Goal: Information Seeking & Learning: Learn about a topic

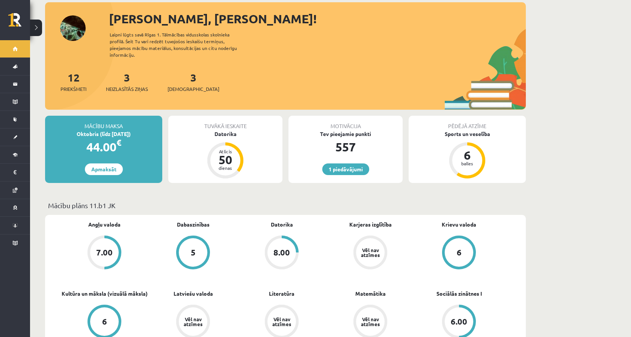
scroll to position [42, 0]
click at [122, 71] on div "3 Neizlasītās ziņas" at bounding box center [127, 80] width 42 height 23
click at [128, 71] on link "3 Neizlasītās ziņas" at bounding box center [127, 81] width 42 height 22
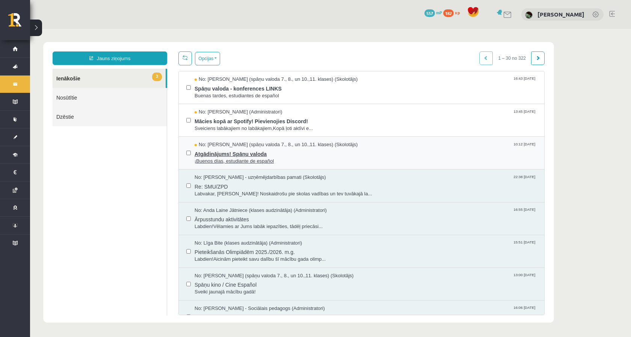
click at [239, 154] on span "Atgādinājums! Spāņu valoda" at bounding box center [366, 152] width 342 height 9
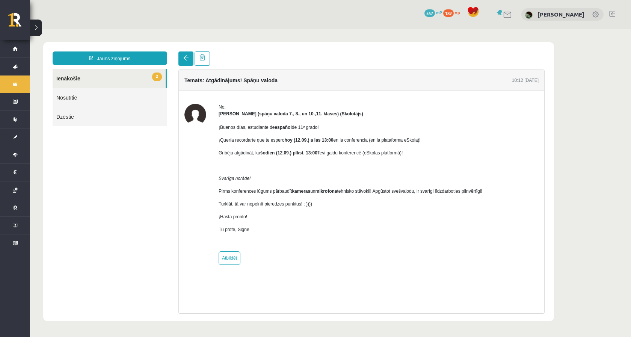
click at [187, 58] on span at bounding box center [185, 57] width 5 height 5
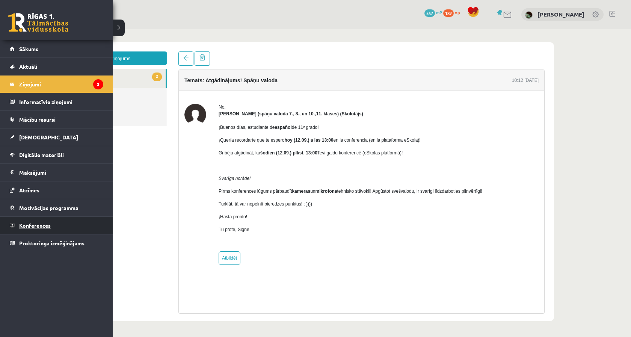
click at [38, 225] on span "Konferences" at bounding box center [35, 225] width 32 height 7
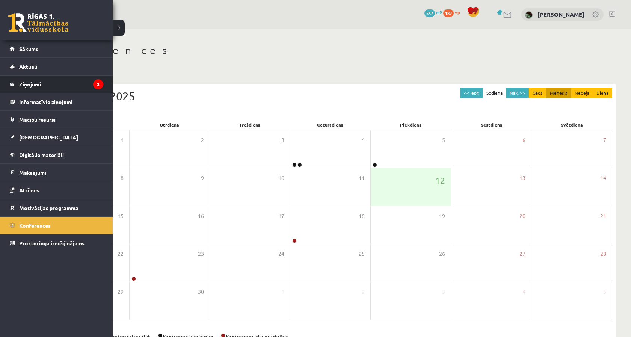
click at [60, 86] on legend "Ziņojumi 2" at bounding box center [61, 84] width 84 height 17
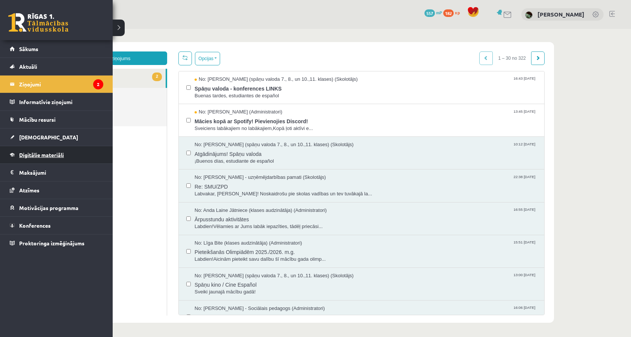
click at [42, 160] on link "Digitālie materiāli" at bounding box center [57, 154] width 94 height 17
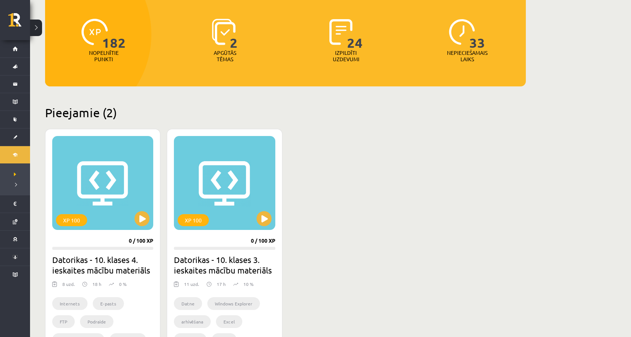
scroll to position [90, 0]
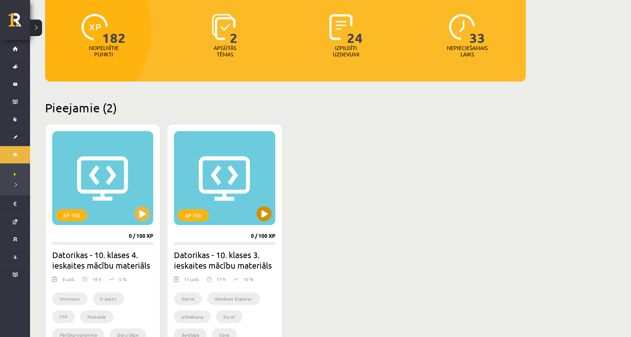
click at [265, 218] on button at bounding box center [264, 213] width 15 height 15
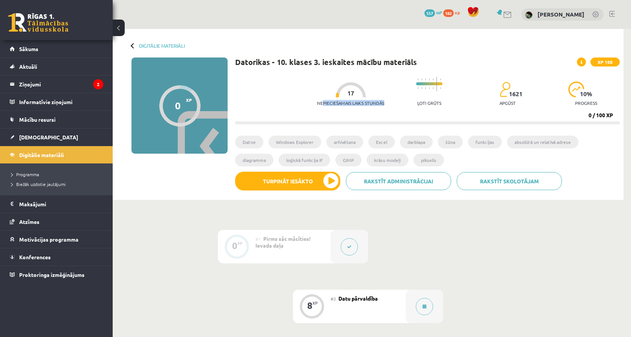
drag, startPoint x: 251, startPoint y: 100, endPoint x: 333, endPoint y: 100, distance: 82.7
click at [333, 100] on div "Nepieciešamais laiks stundās 17 Ļoti grūts 1621 apgūst 10 % progress" at bounding box center [468, 91] width 303 height 37
drag, startPoint x: 333, startPoint y: 100, endPoint x: 265, endPoint y: 75, distance: 73.2
click at [317, 75] on div "Nepieciešamais laiks stundās 17 Ļoti grūts 1621 apgūst 10 % progress" at bounding box center [468, 91] width 303 height 37
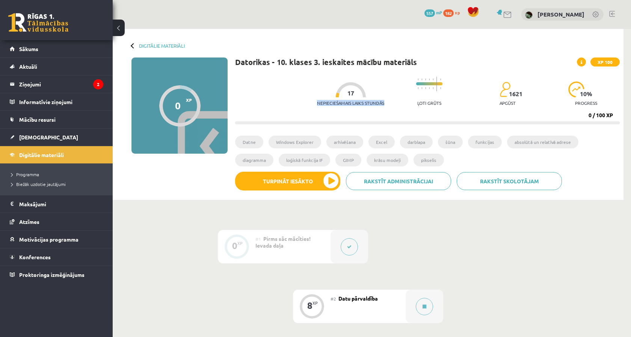
click at [317, 75] on div "Nepieciešamais laiks stundās 17 Ļoti grūts 1621 apgūst 10 % progress" at bounding box center [468, 91] width 303 height 37
drag, startPoint x: 262, startPoint y: 80, endPoint x: 360, endPoint y: 110, distance: 101.9
click at [360, 110] on div "Nepieciešamais laiks stundās 17 Ļoti grūts 1621 apgūst 10 % progress" at bounding box center [468, 91] width 303 height 37
drag, startPoint x: 360, startPoint y: 110, endPoint x: 295, endPoint y: 68, distance: 76.9
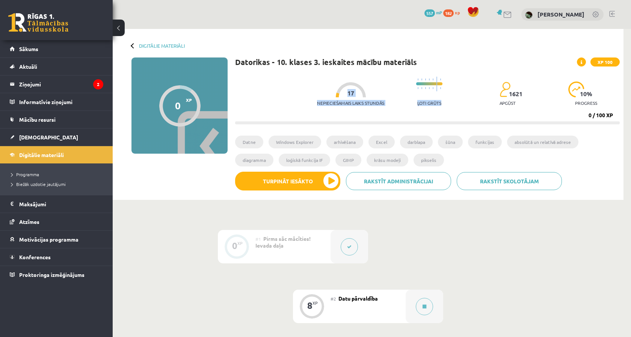
click at [295, 68] on div "Datorikas - 10. klases 3. ieskaites mācību materiāls XP 100 Nepieciešamais laik…" at bounding box center [427, 126] width 385 height 139
click at [138, 44] on div "Digitālie materiāli" at bounding box center [158, 46] width 53 height 6
click at [146, 45] on link "Digitālie materiāli" at bounding box center [162, 46] width 46 height 6
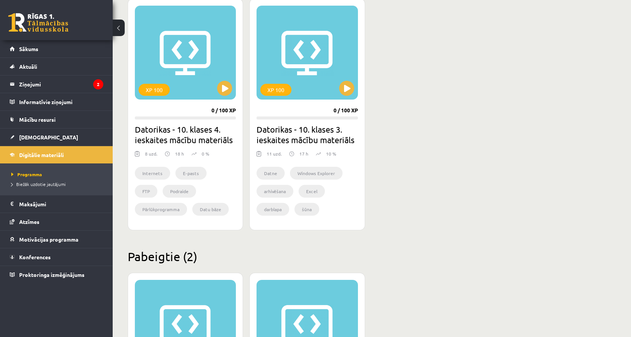
scroll to position [100, 0]
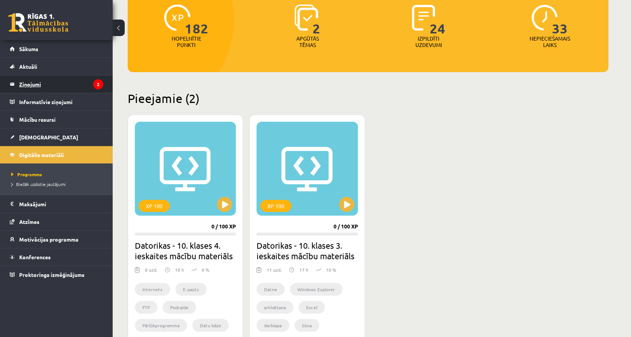
click at [94, 89] on legend "Ziņojumi 2" at bounding box center [61, 84] width 84 height 17
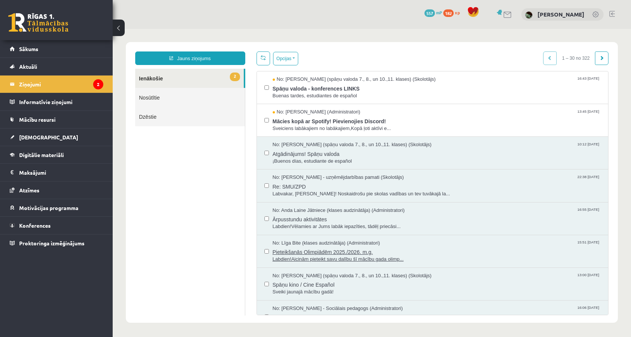
click at [282, 258] on span "Labdien!Aicinām pieteikt savu dalību šī mācību gada olimp..." at bounding box center [437, 259] width 328 height 7
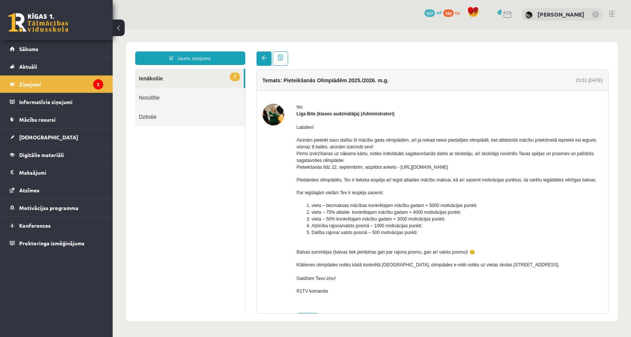
click at [267, 64] on link at bounding box center [264, 58] width 15 height 14
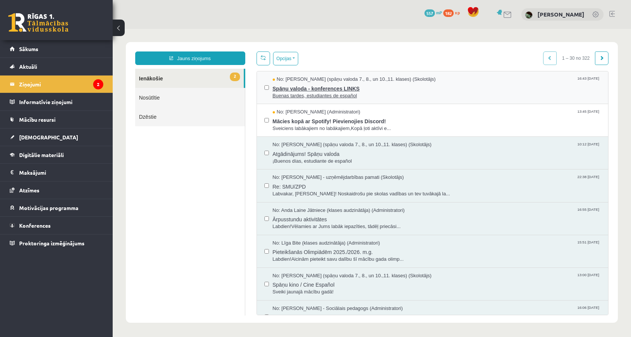
click at [346, 85] on span "Spāņu valoda - konferences LINKS" at bounding box center [437, 87] width 328 height 9
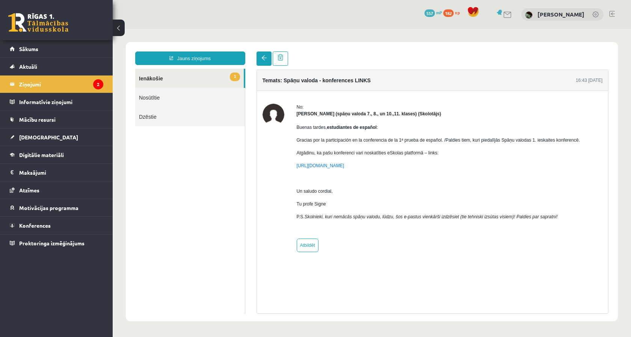
click at [262, 57] on span at bounding box center [264, 57] width 5 height 5
click at [260, 59] on link at bounding box center [264, 58] width 15 height 14
click at [261, 63] on link at bounding box center [264, 58] width 15 height 14
click at [218, 85] on link "1 Ienākošie" at bounding box center [189, 78] width 109 height 19
